Goal: Check status

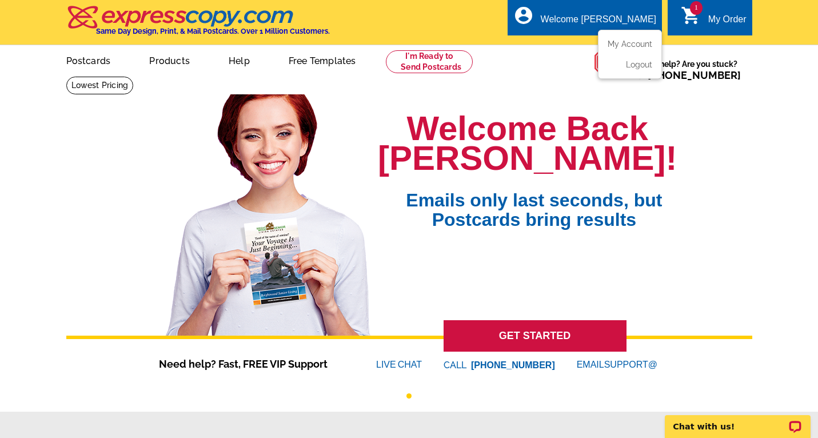
click at [620, 39] on ul "My Account Logout" at bounding box center [630, 54] width 64 height 49
click at [635, 43] on link "My Account" at bounding box center [627, 44] width 49 height 10
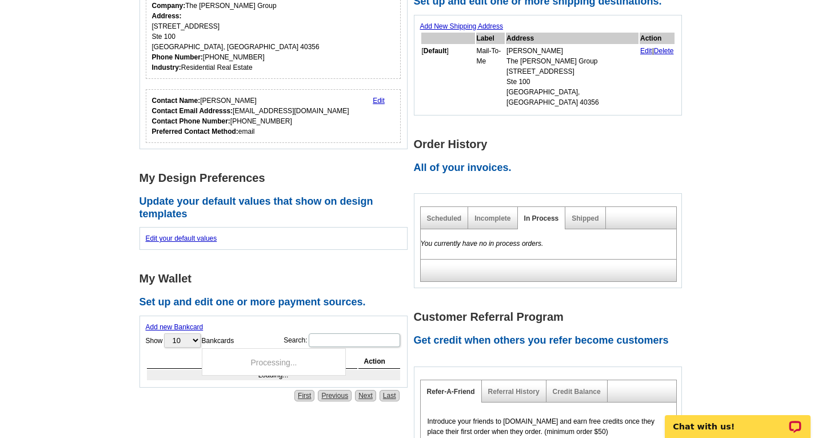
scroll to position [226, 0]
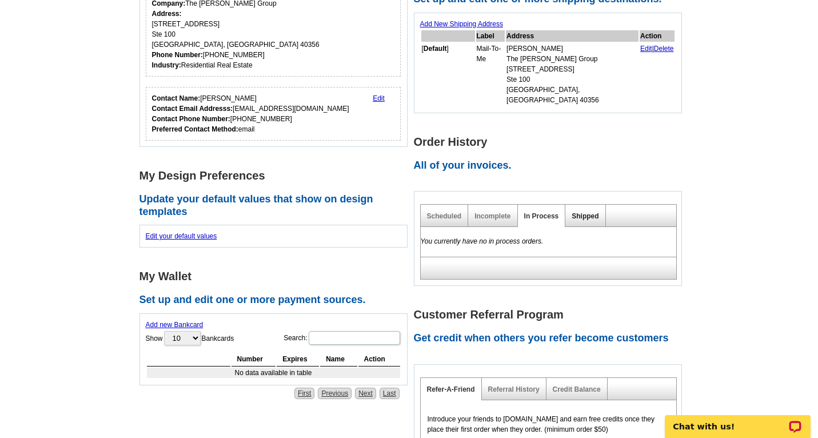
click at [589, 212] on link "Shipped" at bounding box center [585, 216] width 27 height 8
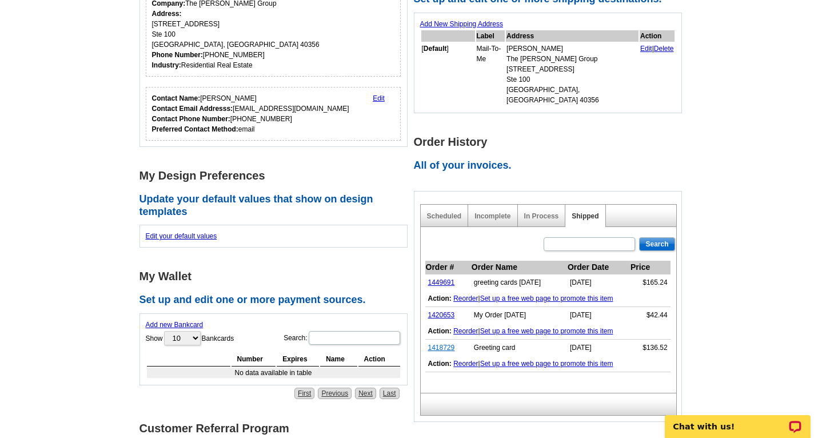
click at [437, 344] on link "1418729" at bounding box center [441, 348] width 27 height 8
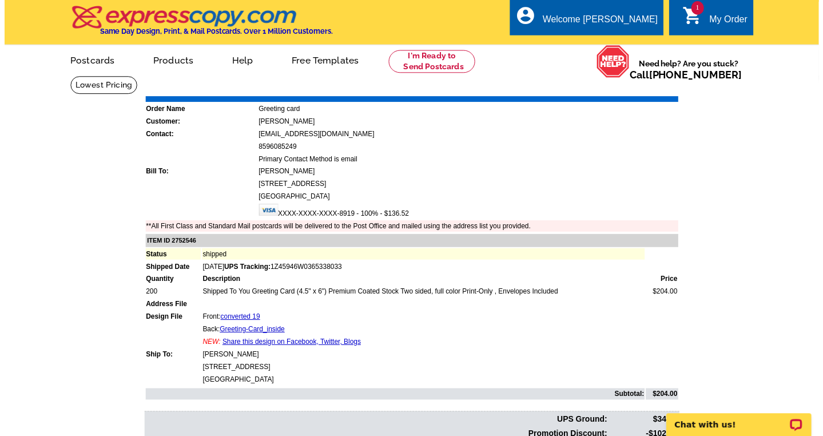
scroll to position [2, 0]
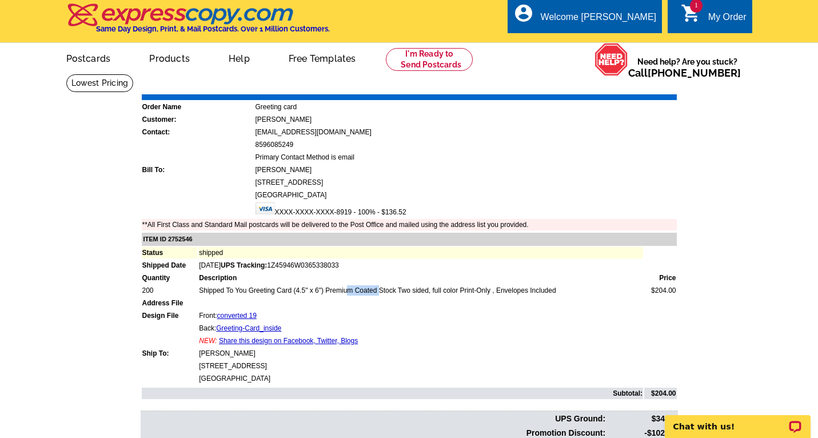
drag, startPoint x: 296, startPoint y: 290, endPoint x: 321, endPoint y: 289, distance: 25.2
click at [321, 289] on td "Shipped To You Greeting Card (4.5" x 6") Premium Coated Stock Two sided, full c…" at bounding box center [420, 290] width 445 height 11
click at [443, 308] on td at bounding box center [420, 302] width 445 height 11
drag, startPoint x: 559, startPoint y: 290, endPoint x: 248, endPoint y: 289, distance: 311.0
click at [248, 289] on td "Shipped To You Greeting Card (4.5" x 6") Premium Coated Stock Two sided, full c…" at bounding box center [420, 290] width 445 height 11
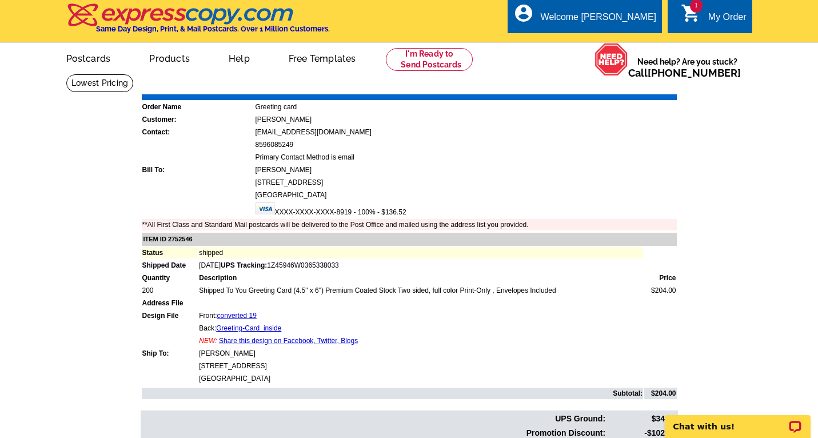
copy td "Greeting Card (4.5" x 6") Premium Coated Stock Two sided, full color Print-Only…"
